Goal: Task Accomplishment & Management: Understand process/instructions

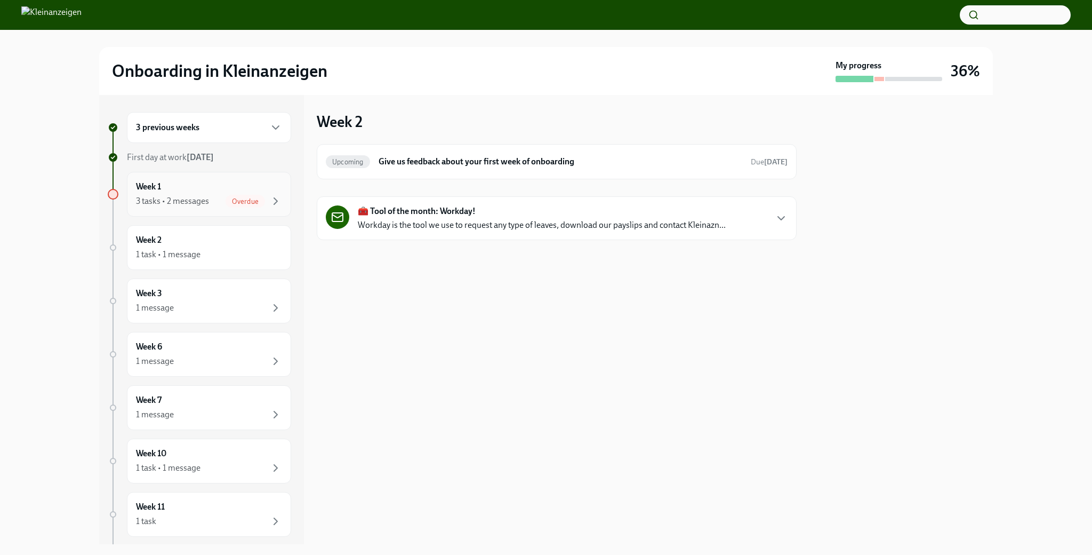
click at [231, 195] on div "Overdue" at bounding box center [245, 201] width 39 height 13
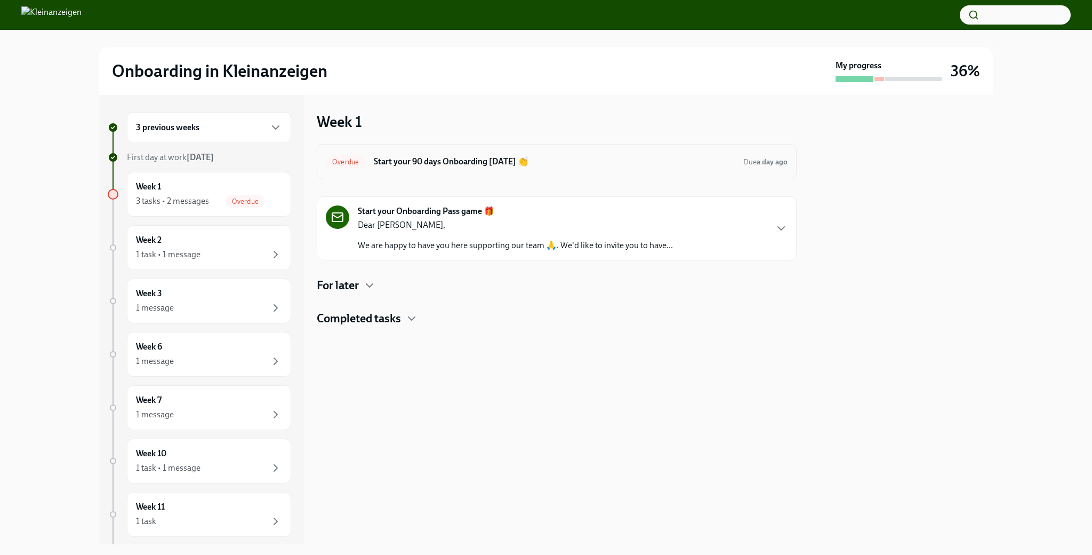
click at [460, 164] on h6 "Start your 90 days Onboarding [DATE] 👏" at bounding box center [554, 162] width 361 height 12
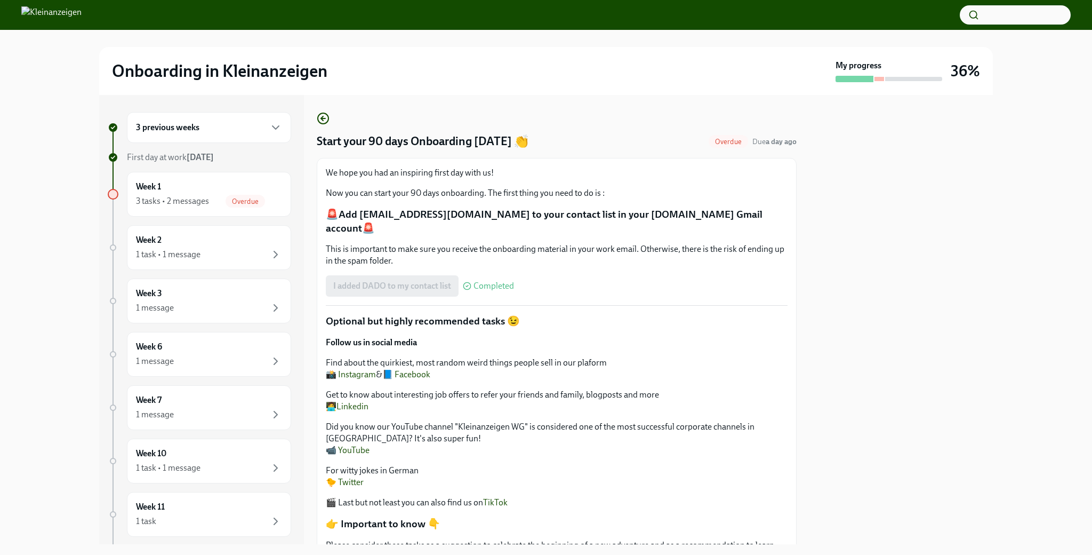
scroll to position [98, 0]
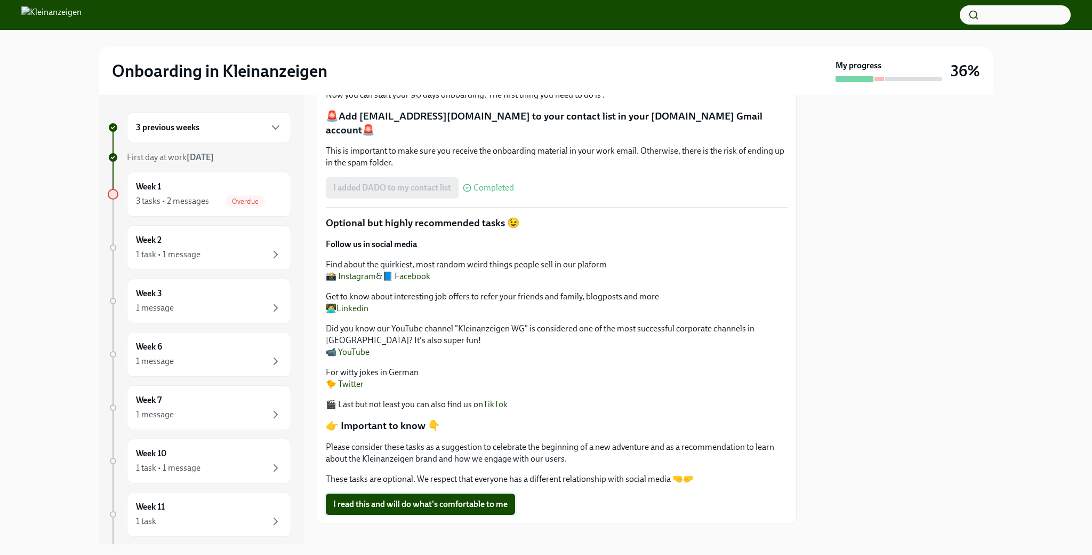
click at [406, 499] on span "I read this and will do what's comfortable to me" at bounding box center [420, 504] width 174 height 11
click at [227, 252] on div "1 task • 1 message" at bounding box center [209, 254] width 146 height 13
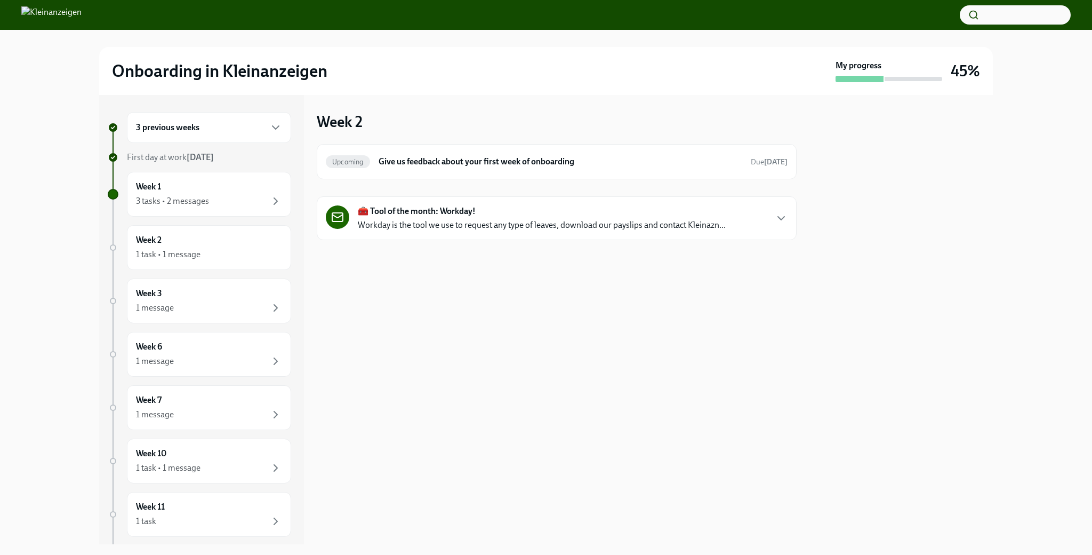
click at [572, 213] on div "🧰 Tool of the month: Workday! Workday is the tool we use to request any type of…" at bounding box center [542, 218] width 368 height 26
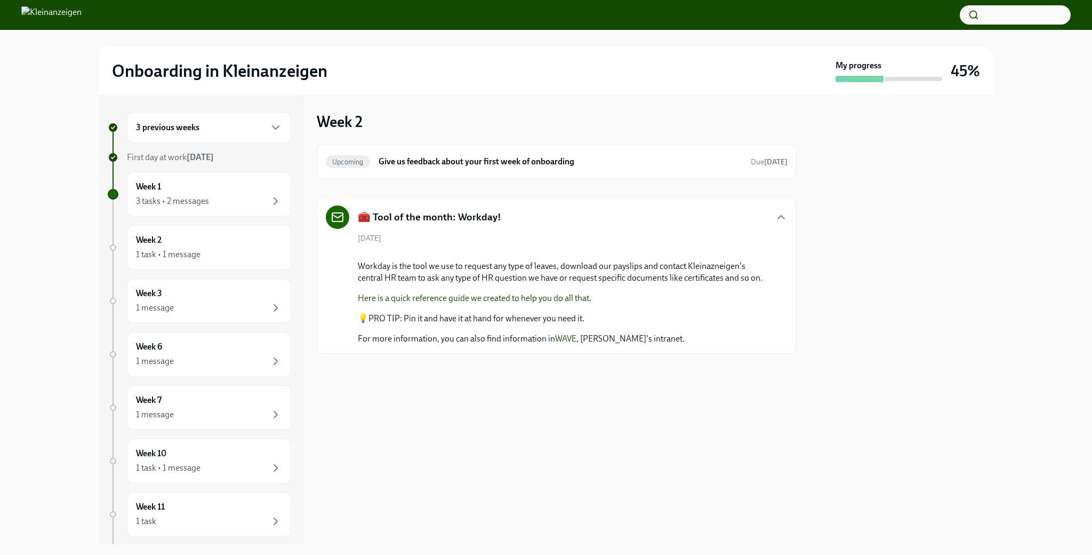
scroll to position [4, 0]
click at [199, 245] on div "Week 2 1 task • 1 message" at bounding box center [209, 247] width 146 height 27
